Goal: Task Accomplishment & Management: Use online tool/utility

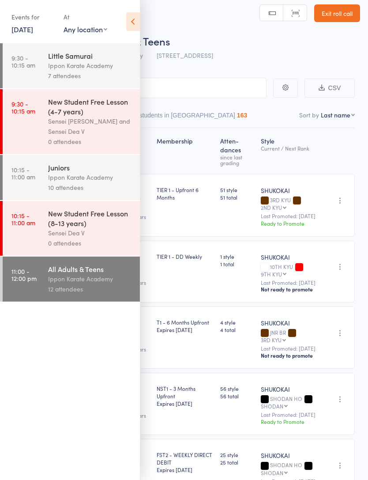
click at [26, 29] on link "11 Oct, 2025" at bounding box center [22, 29] width 22 height 10
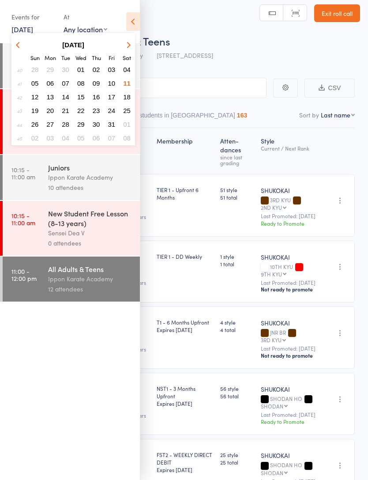
click at [124, 28] on div "Events for 11 Oct, 2025 11 Oct, 2025 October 2025 Sun Mon Tue Wed Thu Fri Sat 4…" at bounding box center [70, 22] width 140 height 45
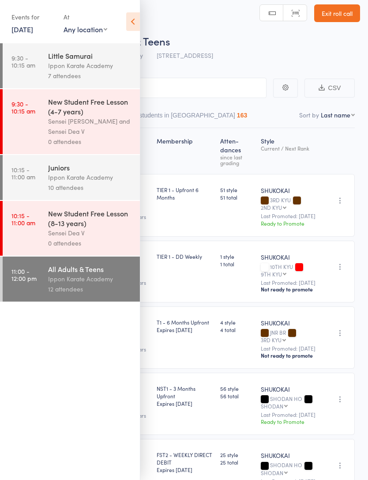
click at [127, 21] on icon at bounding box center [133, 21] width 14 height 19
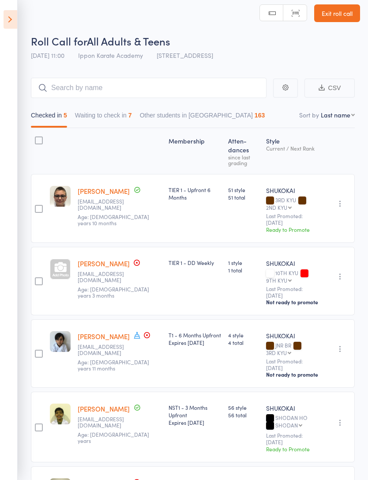
click at [17, 17] on icon at bounding box center [11, 19] width 14 height 19
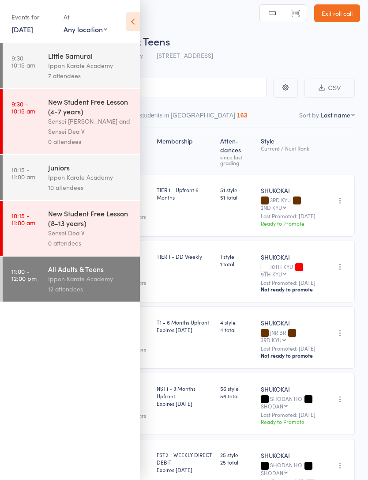
click at [3, 23] on div "Events for 11 Oct, 2025 11 Oct, 2025 October 2025 Sun Mon Tue Wed Thu Fri Sat 4…" at bounding box center [70, 22] width 140 height 45
click at [23, 26] on link "11 Oct, 2025" at bounding box center [22, 29] width 22 height 10
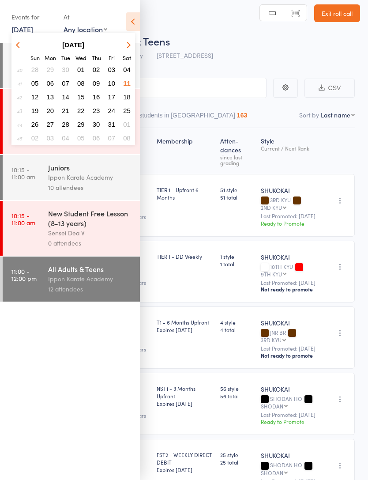
click at [48, 97] on span "13" at bounding box center [51, 97] width 8 height 8
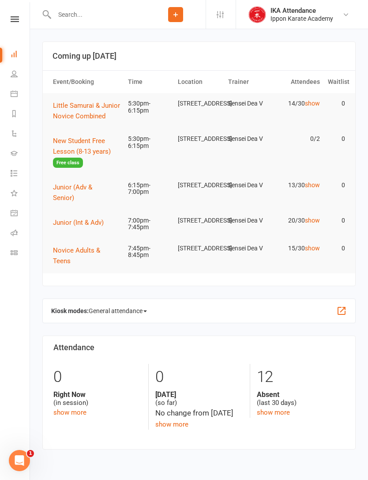
click at [368, 222] on html "Prospect Member Non-attending contact Class / event Appointment Add Settings Ev…" at bounding box center [184, 238] width 368 height 476
click at [11, 21] on icon at bounding box center [15, 19] width 8 height 6
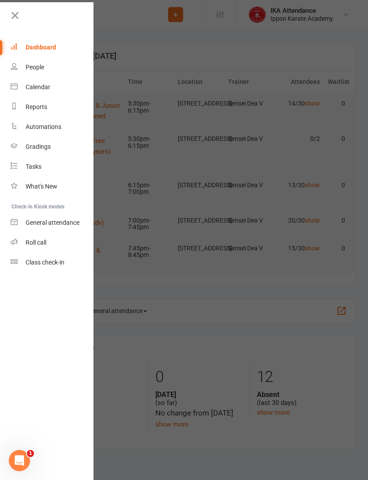
click at [15, 242] on icon at bounding box center [14, 241] width 7 height 7
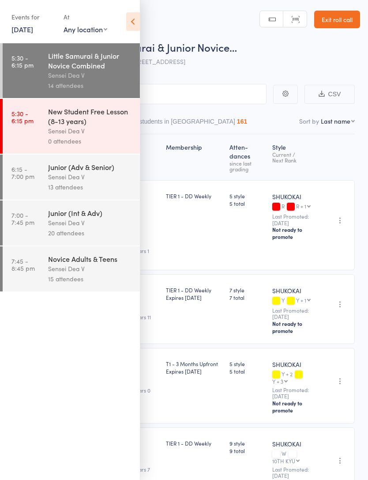
click at [126, 19] on icon at bounding box center [133, 21] width 14 height 19
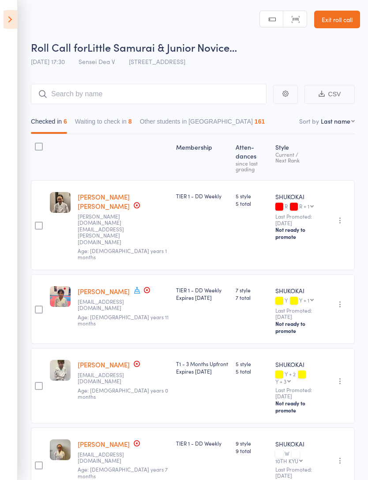
click at [80, 126] on button "Waiting to check in 8" at bounding box center [103, 123] width 57 height 20
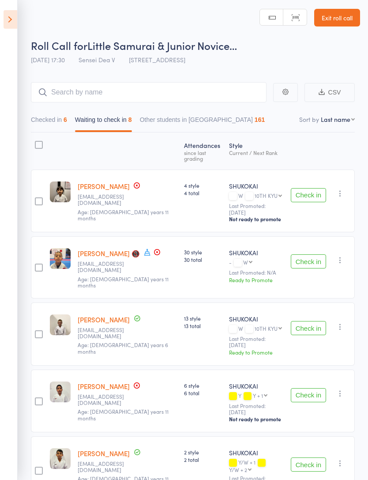
scroll to position [6, 0]
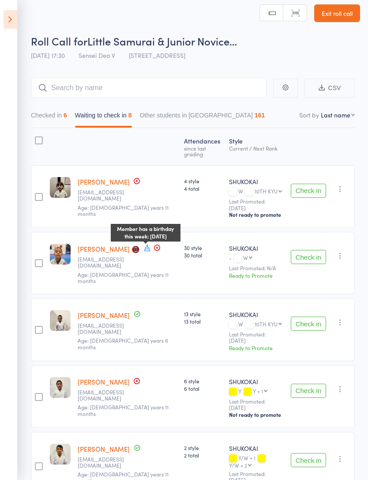
click at [145, 241] on div "Member has a birthday this week: October 18th" at bounding box center [146, 233] width 70 height 18
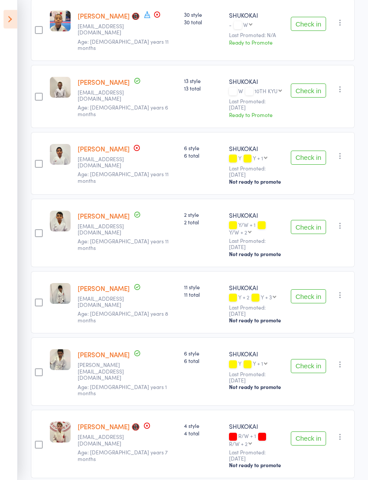
scroll to position [239, 0]
click at [316, 350] on div "Check in Check in Send message Add Note Remove Mark absent" at bounding box center [321, 371] width 68 height 68
click at [314, 362] on button "Check in" at bounding box center [308, 366] width 35 height 14
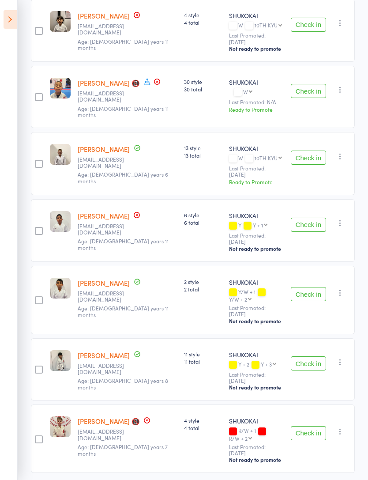
click at [304, 287] on button "Check in" at bounding box center [308, 294] width 35 height 14
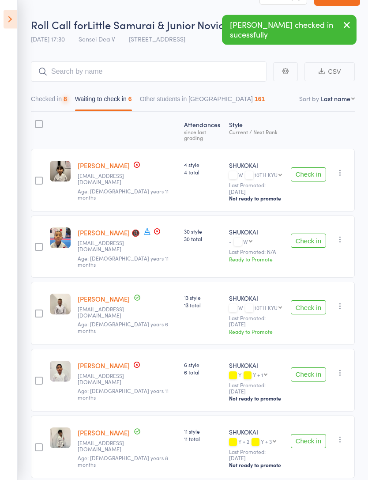
scroll to position [0, 0]
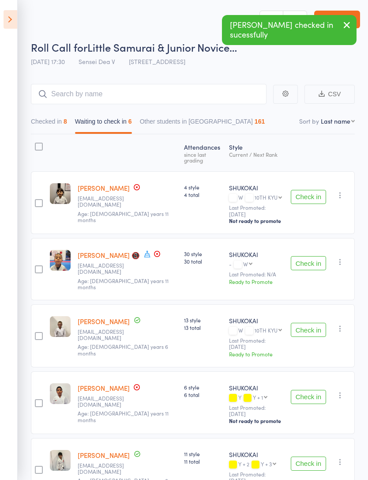
click at [347, 121] on select "First name Last name Birthday today? Behind on payments? Check in time Next pay…" at bounding box center [338, 121] width 34 height 9
select select "0"
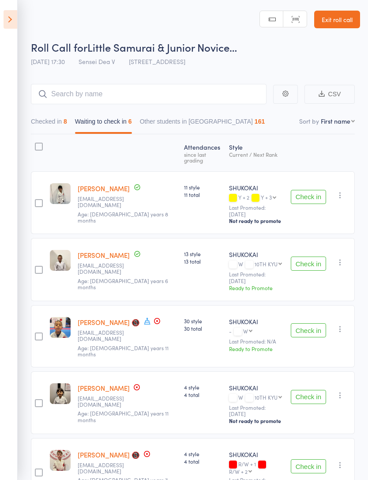
click at [315, 195] on button "Check in" at bounding box center [308, 197] width 35 height 14
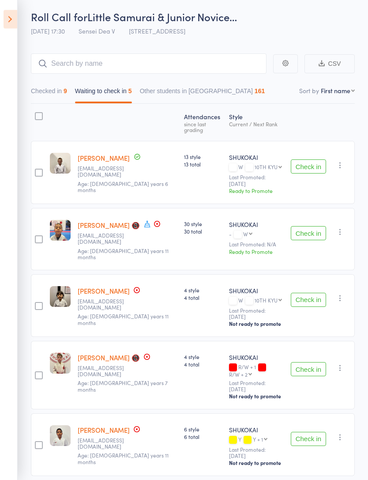
scroll to position [33, 0]
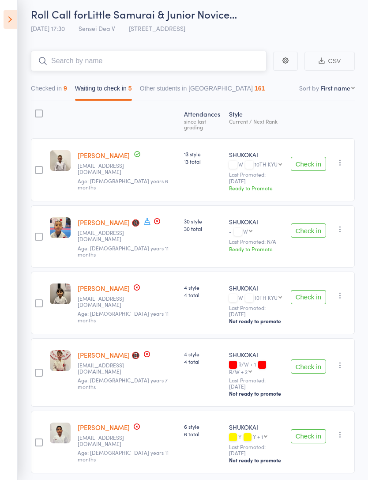
click at [243, 68] on input "search" at bounding box center [149, 61] width 236 height 20
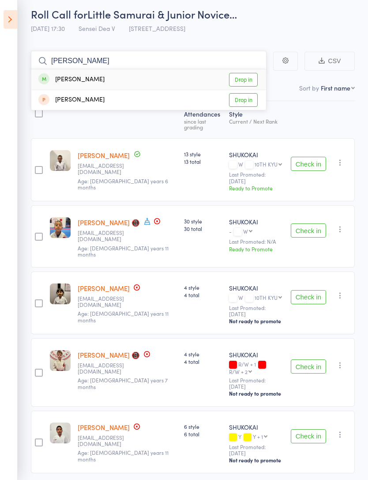
type input "Myra"
click at [254, 79] on link "Drop in" at bounding box center [243, 80] width 29 height 14
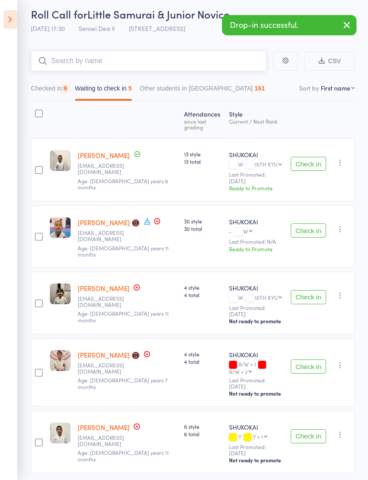
click at [33, 90] on button "Checked in 9" at bounding box center [49, 90] width 36 height 20
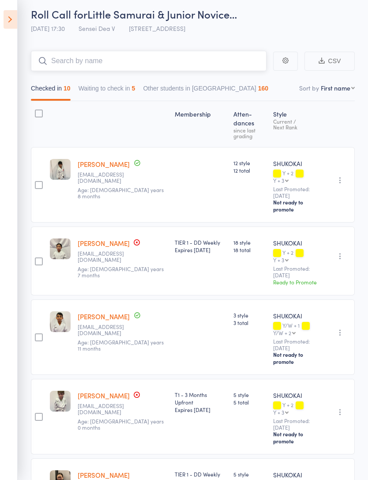
click at [124, 89] on button "Waiting to check in 5" at bounding box center [107, 90] width 57 height 20
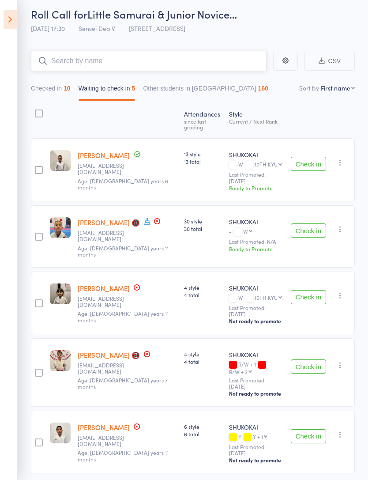
click at [38, 101] on button "Checked in 10" at bounding box center [51, 90] width 40 height 20
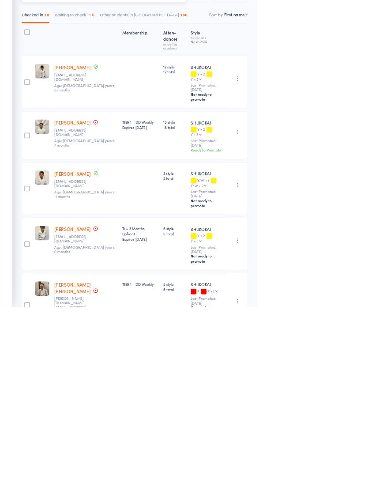
scroll to position [15, 0]
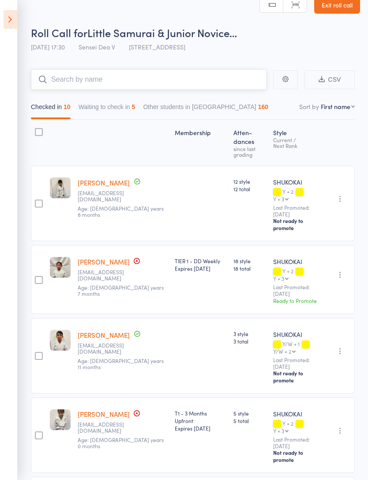
click at [223, 77] on input "search" at bounding box center [149, 79] width 236 height 20
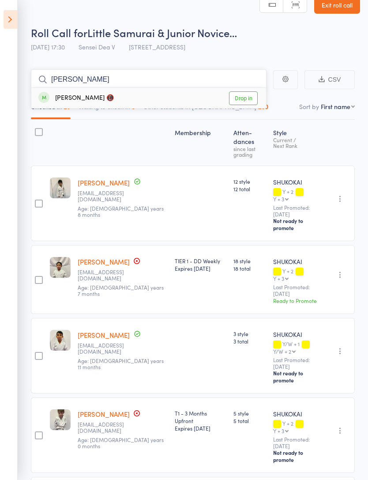
type input "Mikaela"
click at [247, 101] on link "Drop in" at bounding box center [243, 98] width 29 height 14
type input "Rhitvik"
click at [256, 99] on link "Drop in" at bounding box center [243, 98] width 29 height 14
